Goal: Navigation & Orientation: Find specific page/section

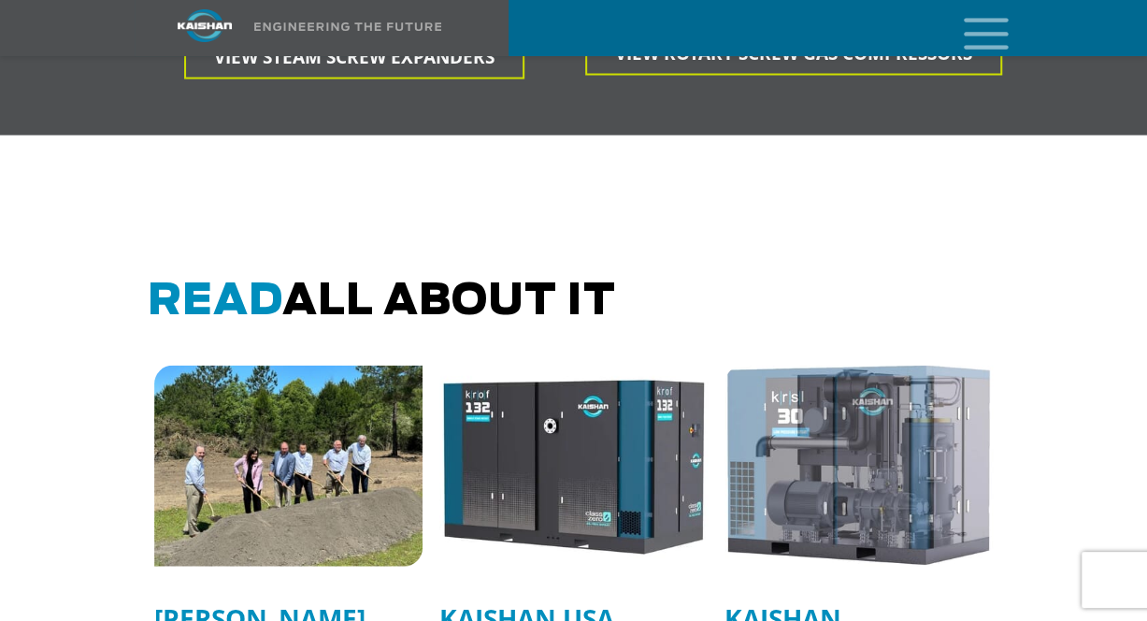
scroll to position [5234, 0]
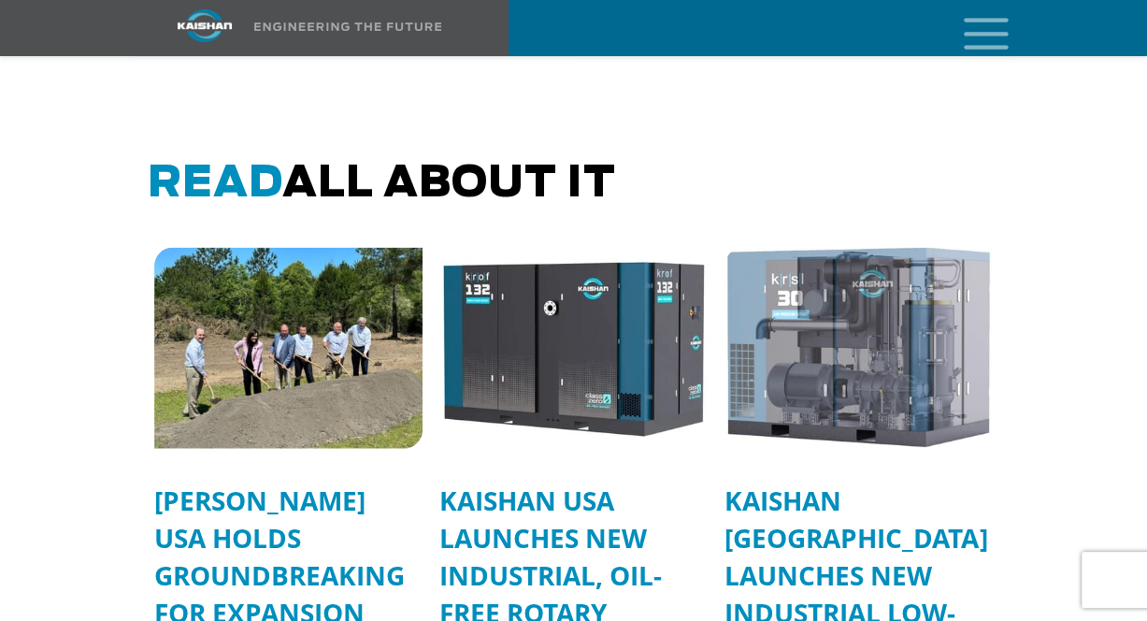
click at [0, 0] on span "Products" at bounding box center [0, 0] width 0 height 0
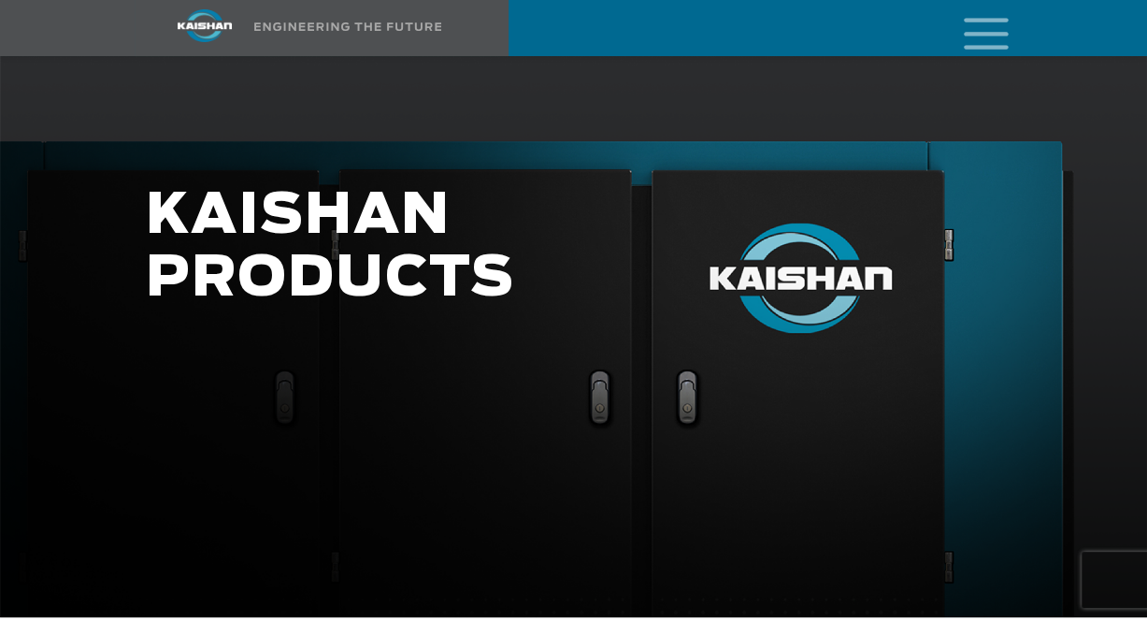
scroll to position [187, 0]
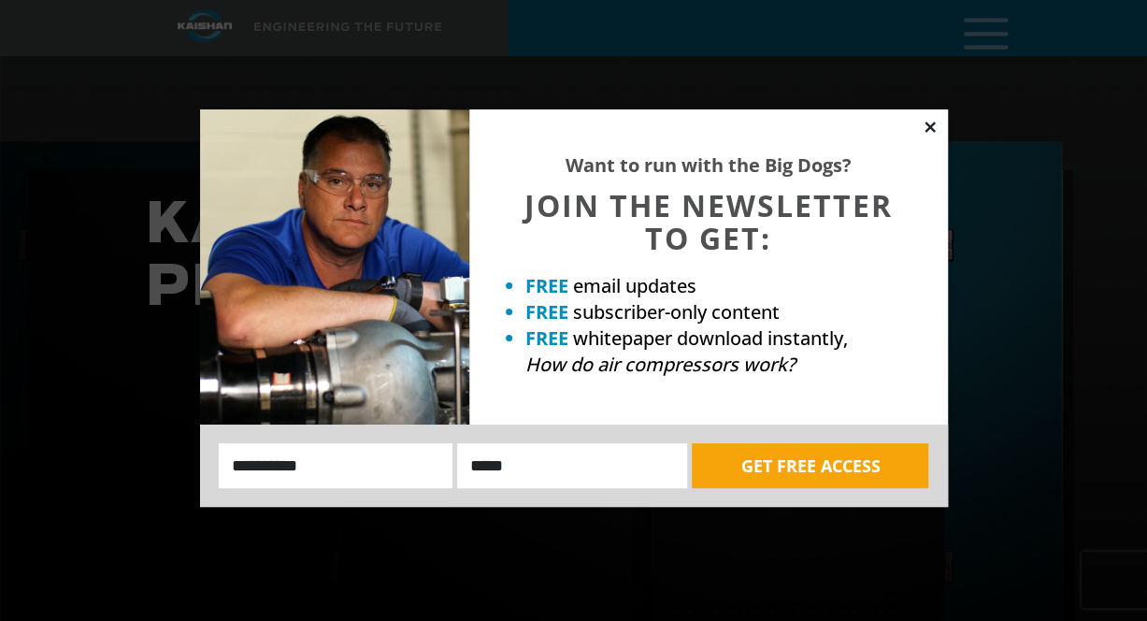
click at [936, 127] on icon at bounding box center [929, 127] width 17 height 17
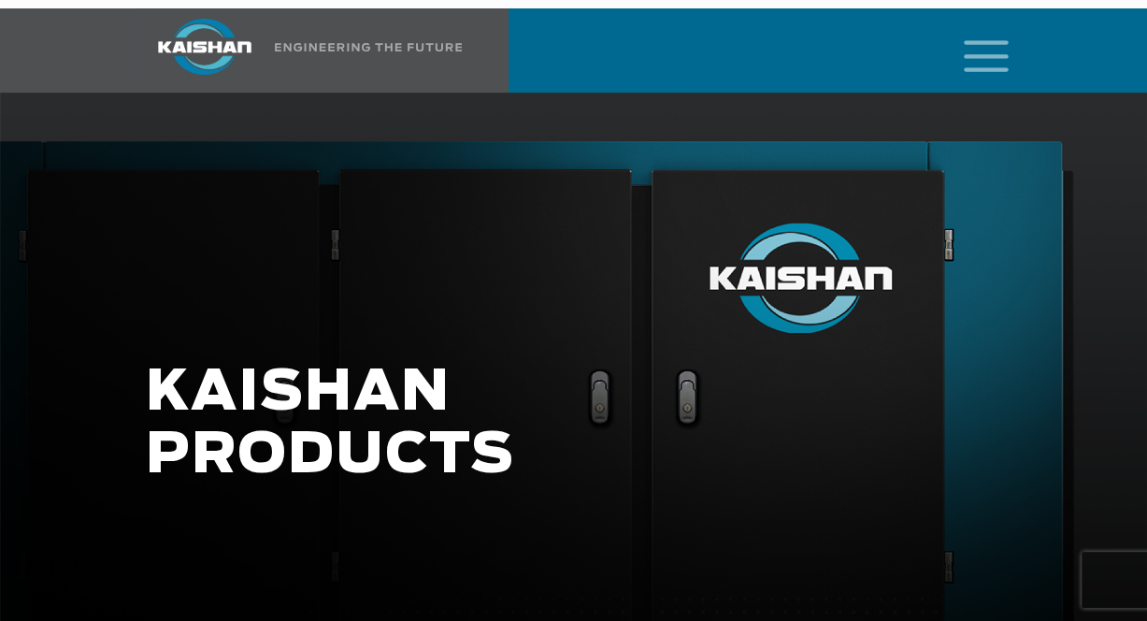
scroll to position [0, 0]
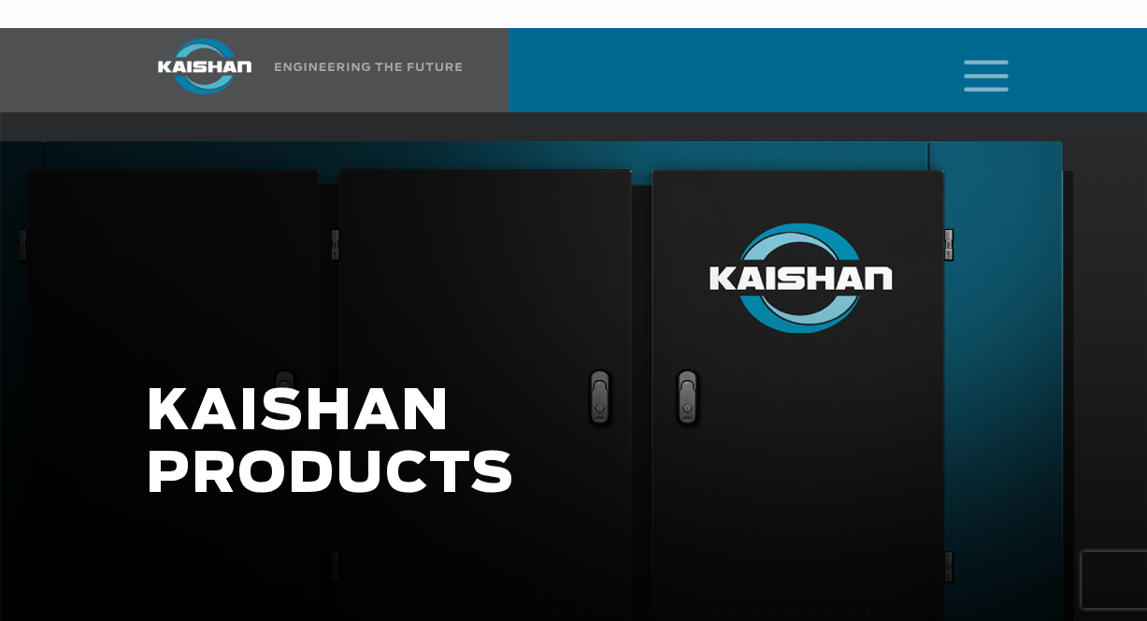
click at [0, 0] on span "Parts and Service" at bounding box center [0, 0] width 0 height 0
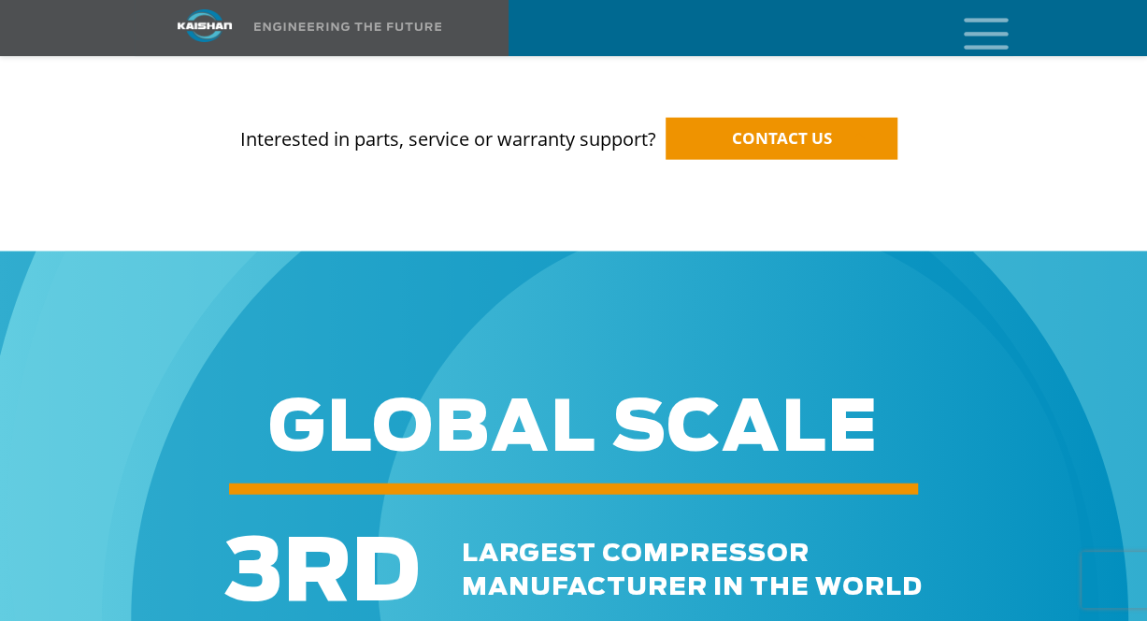
scroll to position [2056, 0]
